Goal: Information Seeking & Learning: Find specific fact

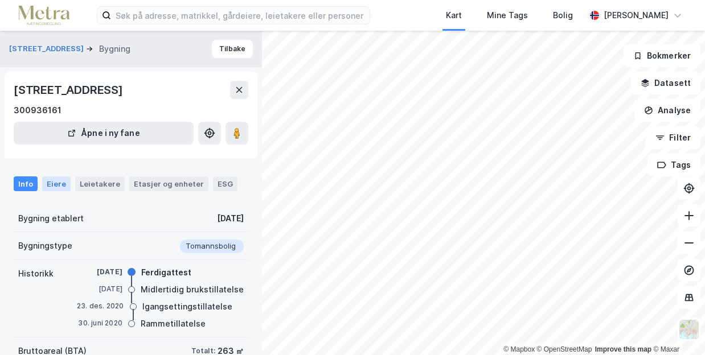
click at [47, 183] on div "Eiere" at bounding box center [56, 184] width 28 height 15
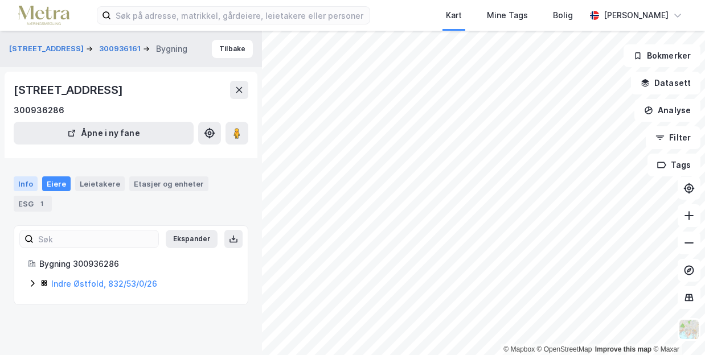
click at [19, 188] on div "Info" at bounding box center [26, 184] width 24 height 15
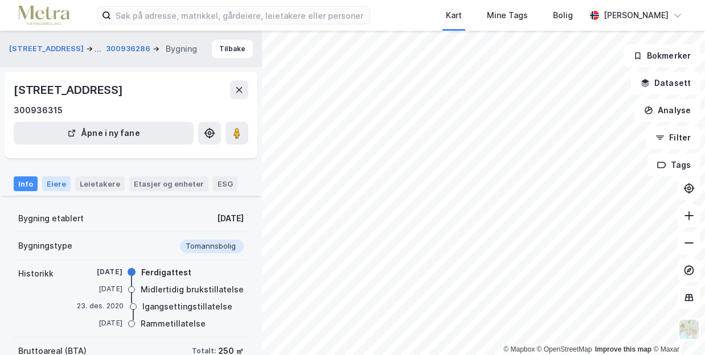
click at [52, 181] on div "Eiere" at bounding box center [56, 184] width 28 height 15
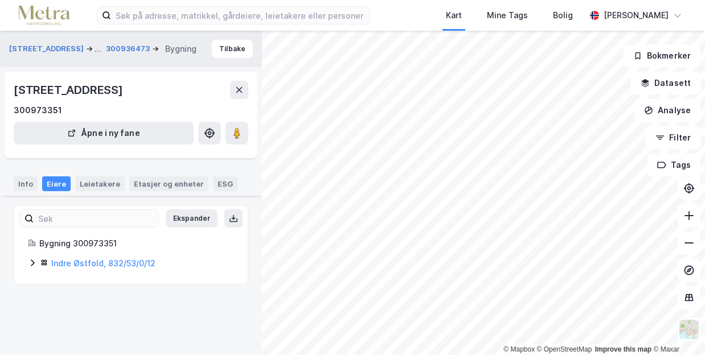
click at [31, 191] on div "Info Eiere Leietakere Etasjer og enheter ESG" at bounding box center [131, 179] width 262 height 33
click at [26, 188] on div "Info" at bounding box center [26, 184] width 24 height 15
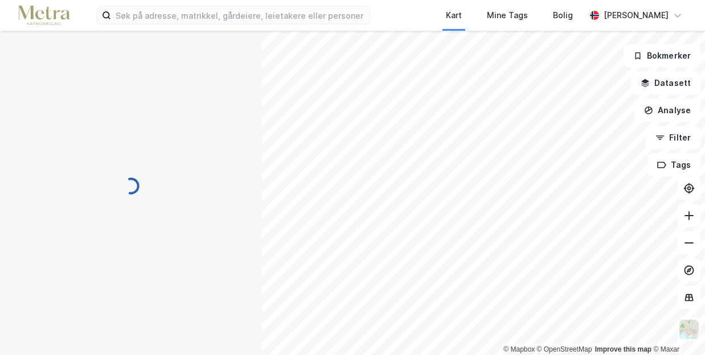
scroll to position [84, 0]
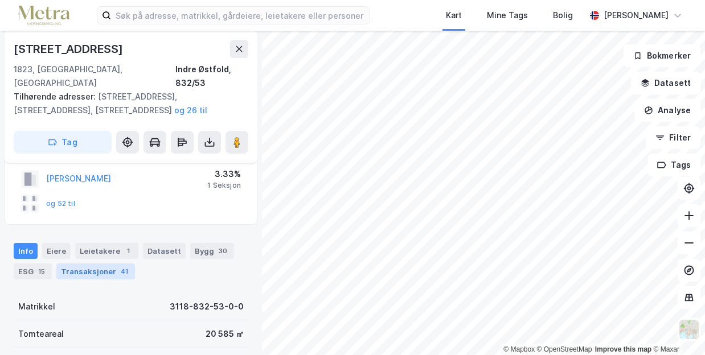
click at [102, 264] on div "Transaksjoner 41" at bounding box center [95, 272] width 79 height 16
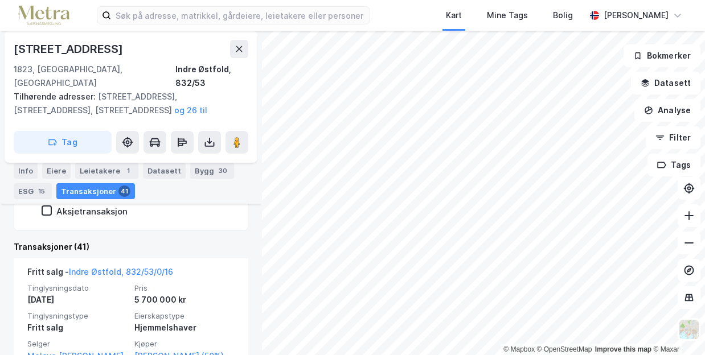
scroll to position [306, 0]
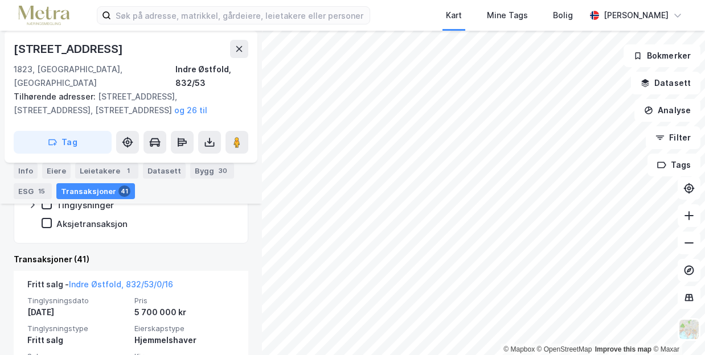
click at [16, 253] on div "Transaksjoner (41)" at bounding box center [131, 260] width 235 height 14
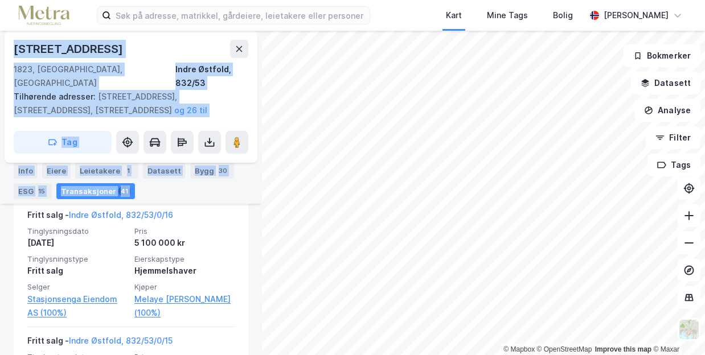
scroll to position [5973, 0]
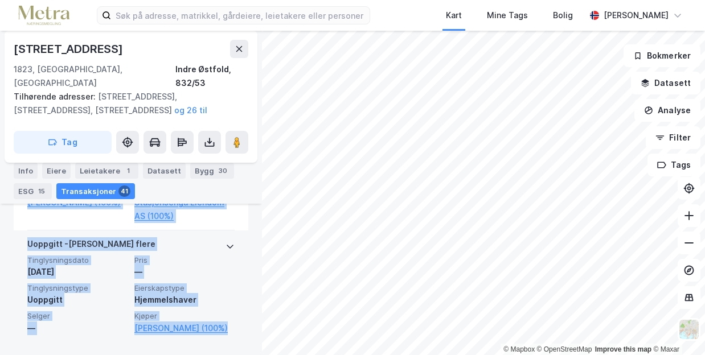
drag, startPoint x: 16, startPoint y: 243, endPoint x: 231, endPoint y: 337, distance: 234.9
copy div "Transaksjoner (41) Fritt salg - [GEOGRAPHIC_DATA], 832/53/0/15 Tinglysningsdato…"
click at [211, 243] on div "Uoppgitt - [PERSON_NAME] flere" at bounding box center [130, 246] width 207 height 18
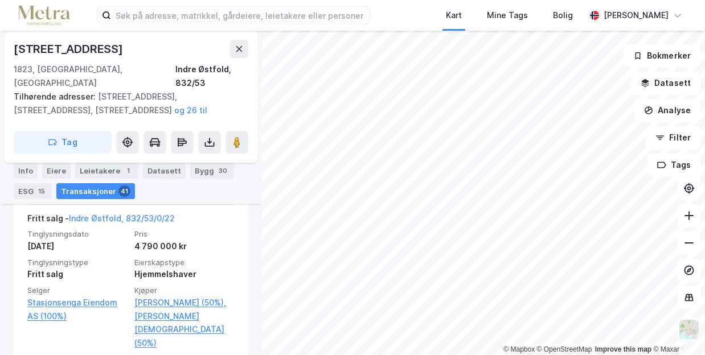
scroll to position [4013, 0]
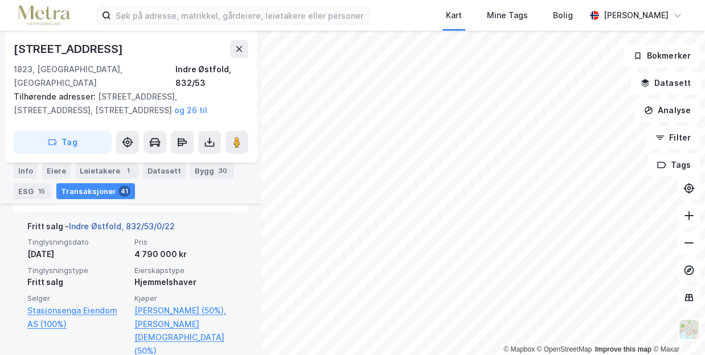
click at [133, 231] on link "Indre Østfold, 832/53/0/22" at bounding box center [122, 227] width 106 height 10
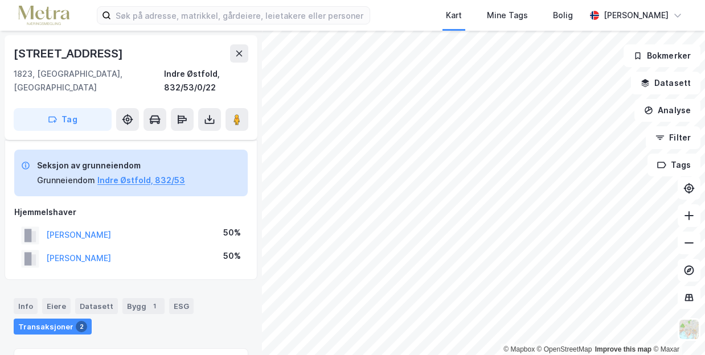
scroll to position [228, 0]
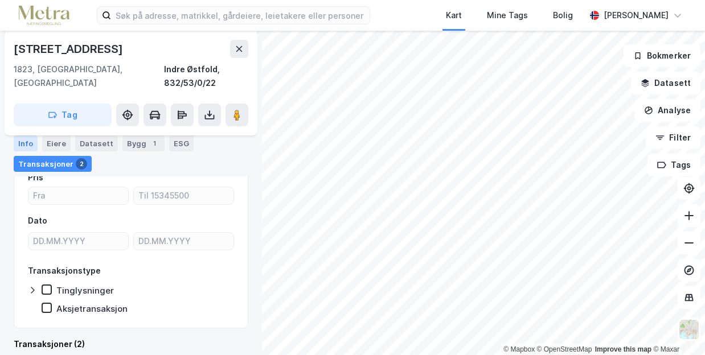
click at [15, 137] on div "Info" at bounding box center [26, 144] width 24 height 16
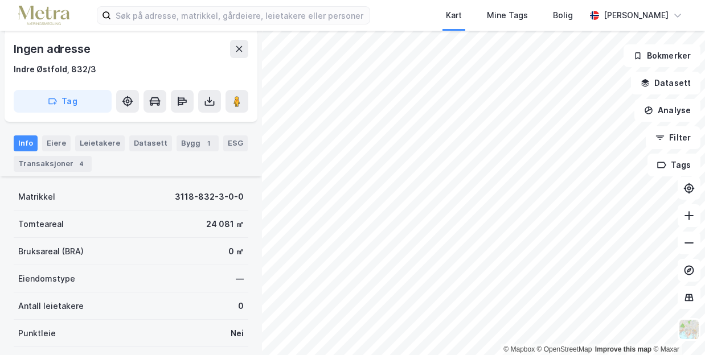
scroll to position [132, 0]
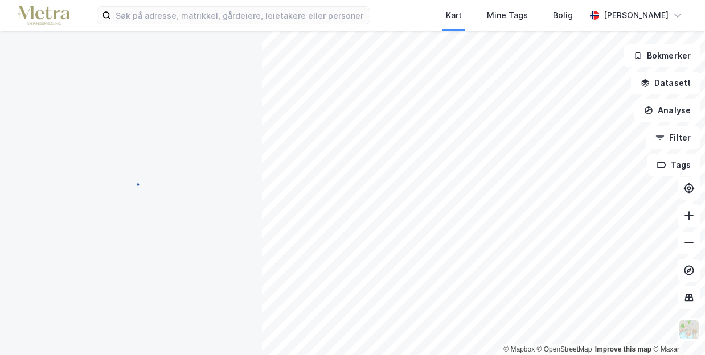
scroll to position [132, 0]
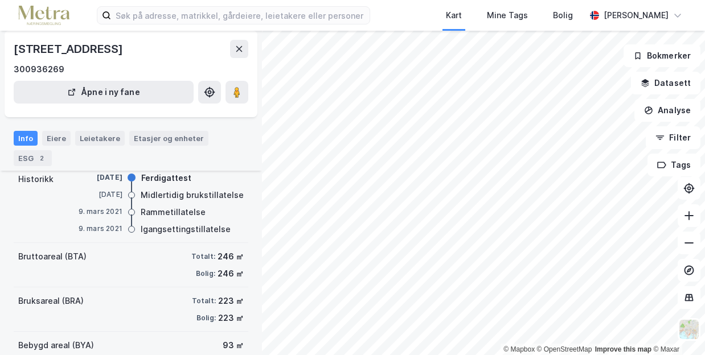
scroll to position [116, 0]
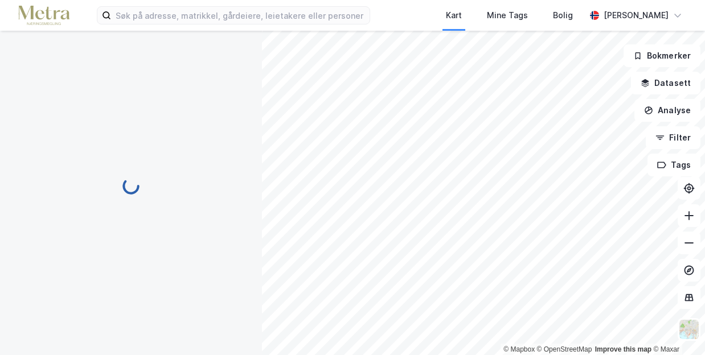
scroll to position [116, 0]
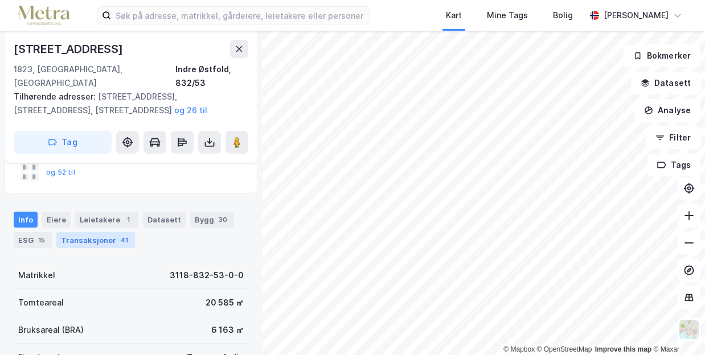
click at [95, 232] on div "Transaksjoner 41" at bounding box center [95, 240] width 79 height 16
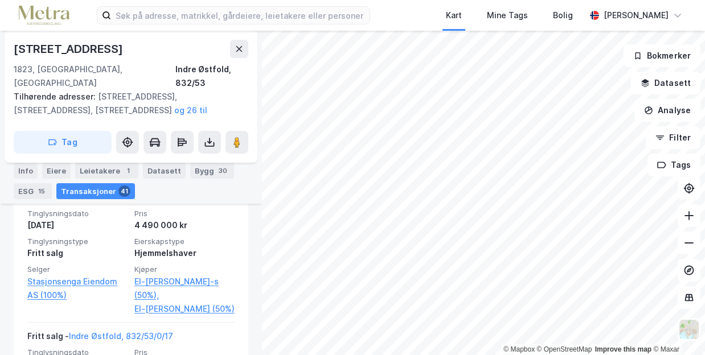
scroll to position [5329, 0]
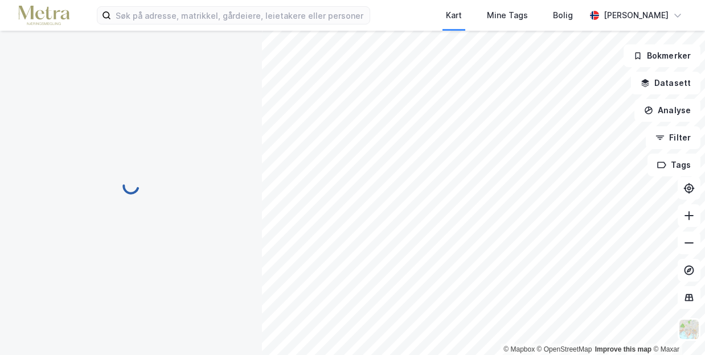
scroll to position [171, 0]
